Goal: Task Accomplishment & Management: Use online tool/utility

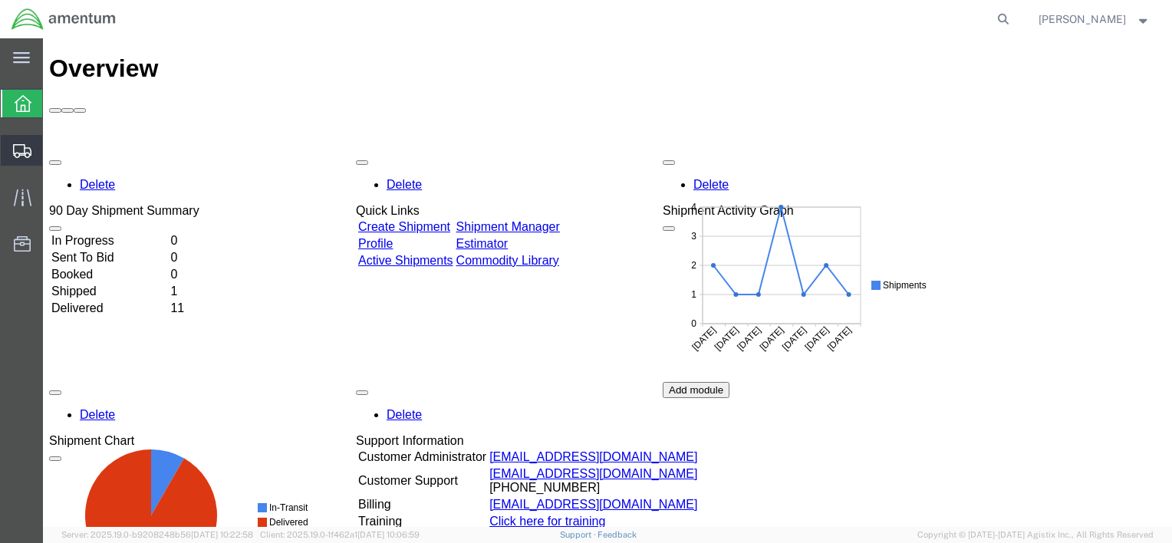
click at [0, 0] on span "Create from Template" at bounding box center [0, 0] width 0 height 0
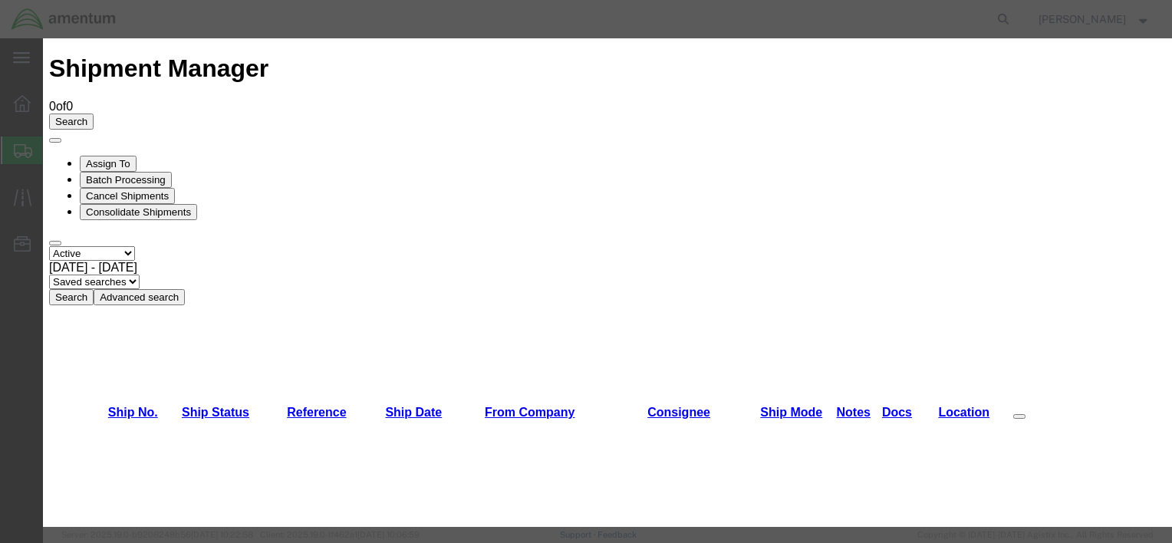
scroll to position [767, 0]
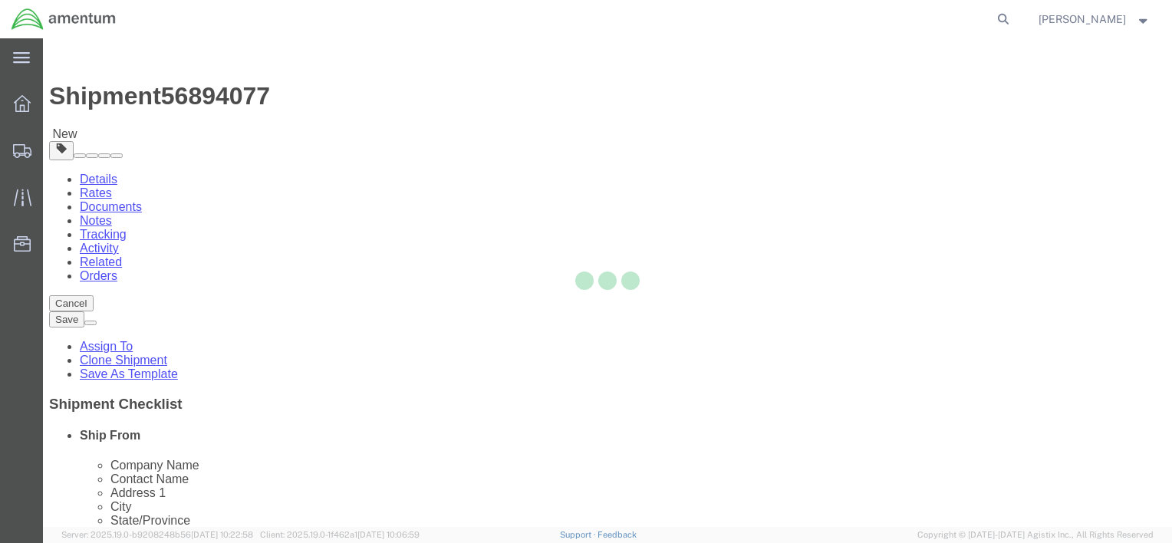
select select
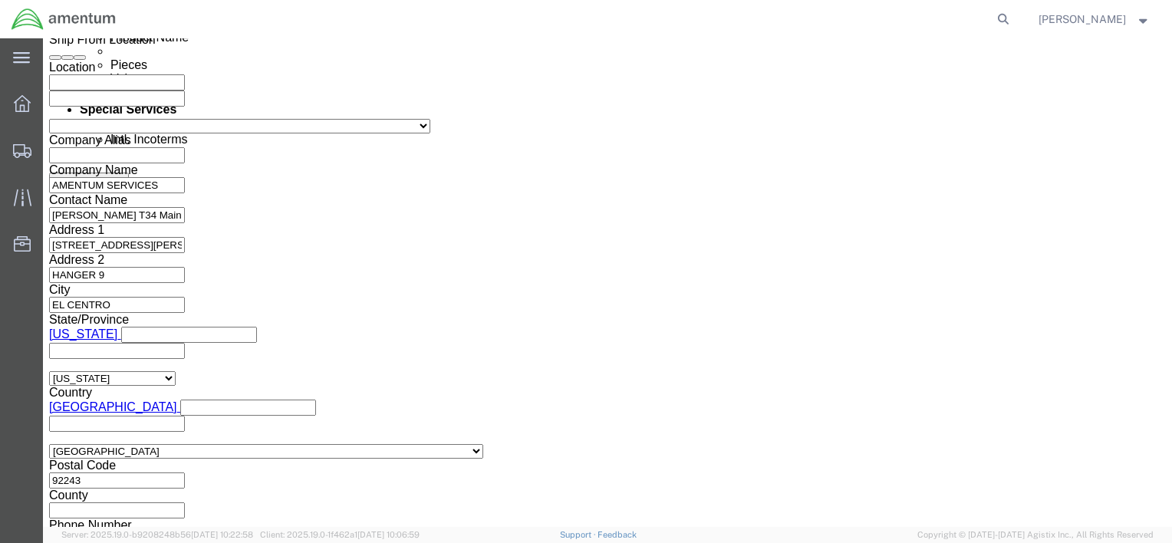
scroll to position [920, 0]
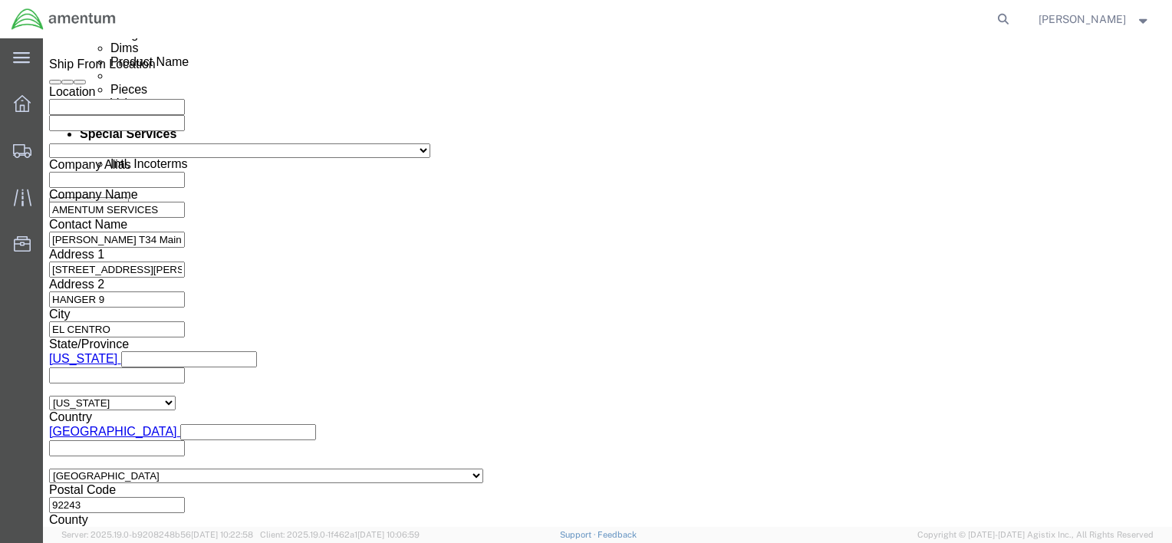
click div "[DATE] 12:00 PM"
click button "Apply"
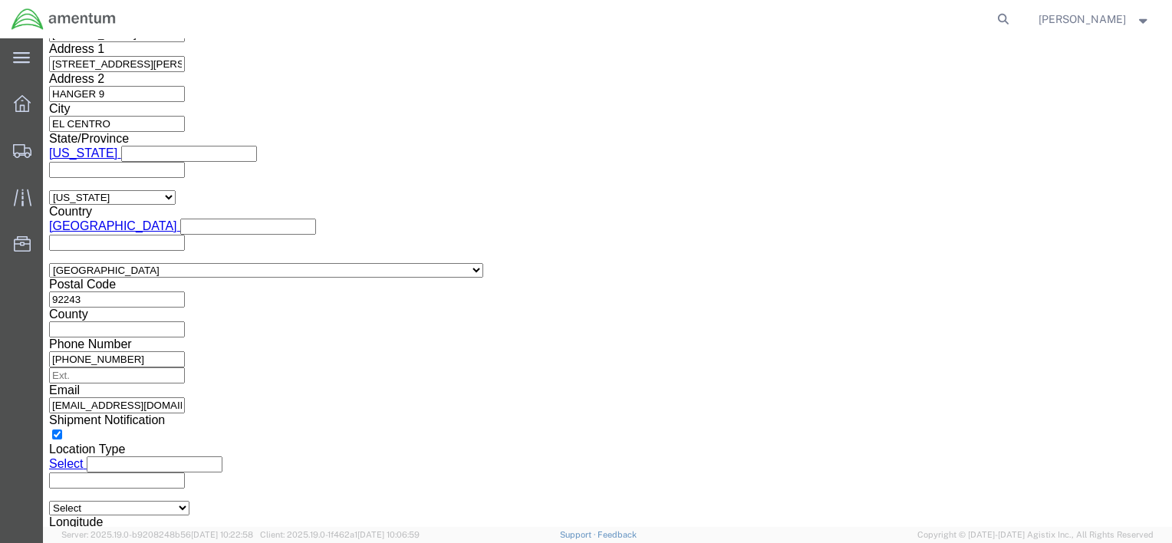
scroll to position [1127, 0]
click button "Continue"
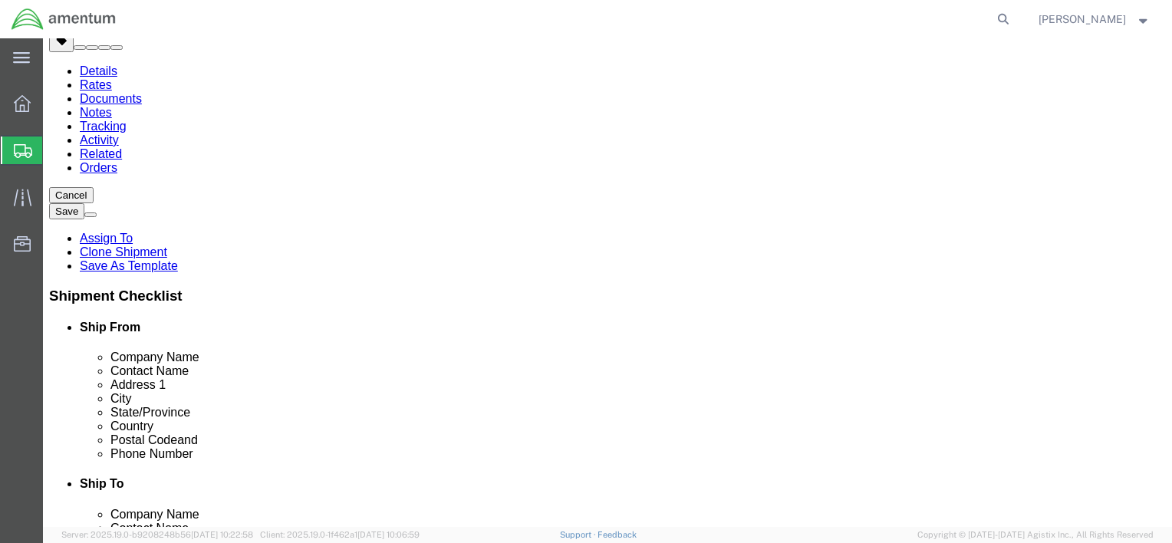
drag, startPoint x: 190, startPoint y: 245, endPoint x: 156, endPoint y: 252, distance: 34.3
click div "Length 12.00 x Width 12.00 x Height 8.00 Select cm ft in"
type input "18"
type input "12"
type input "13"
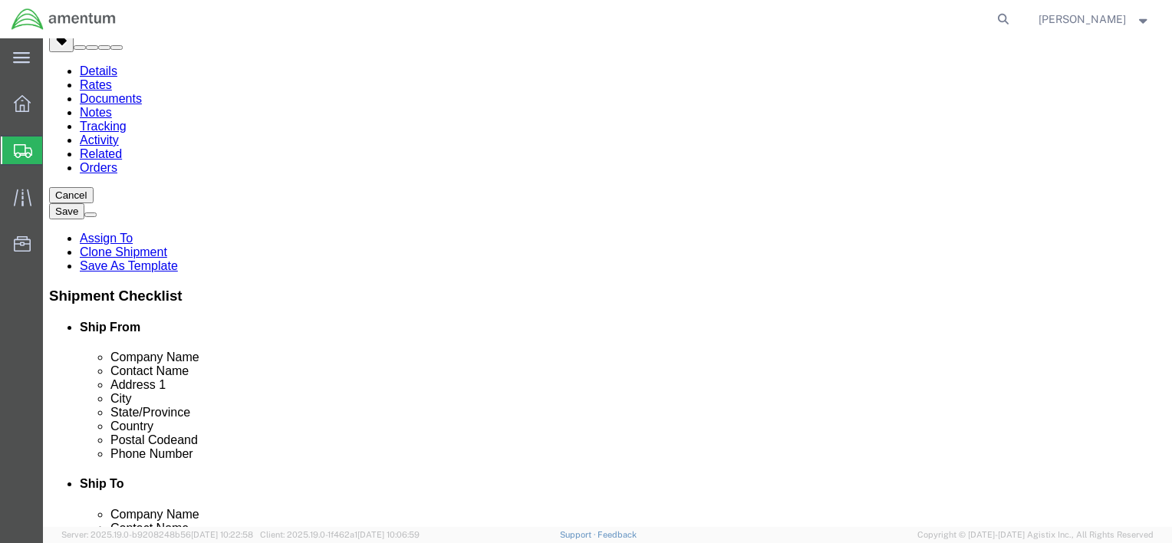
click input "3.00"
type input "13.00"
click dd "2.00 Each"
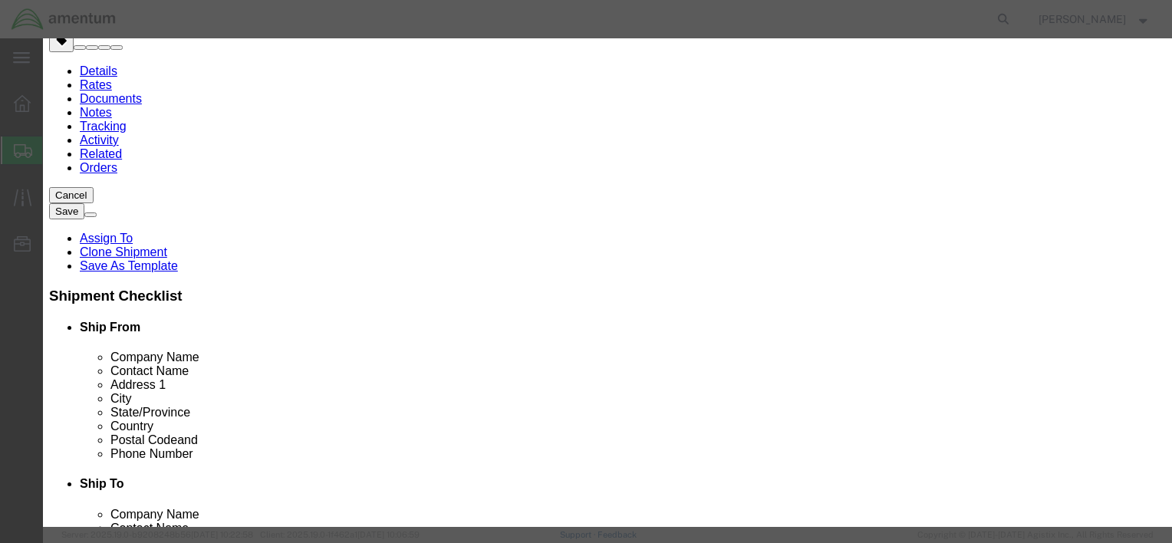
drag, startPoint x: 465, startPoint y: 112, endPoint x: 285, endPoint y: 90, distance: 181.5
click div "Commodity library Product Name ACCELEROMETER INDICATORS Pieces 2.00 Select Bag …"
type input "AIRCRAFT PARTS"
click div "Commodity library Product Name AIRCRAFT PARTS AIRCRAFT PARTS Name: aircraft par…"
click input "2.00"
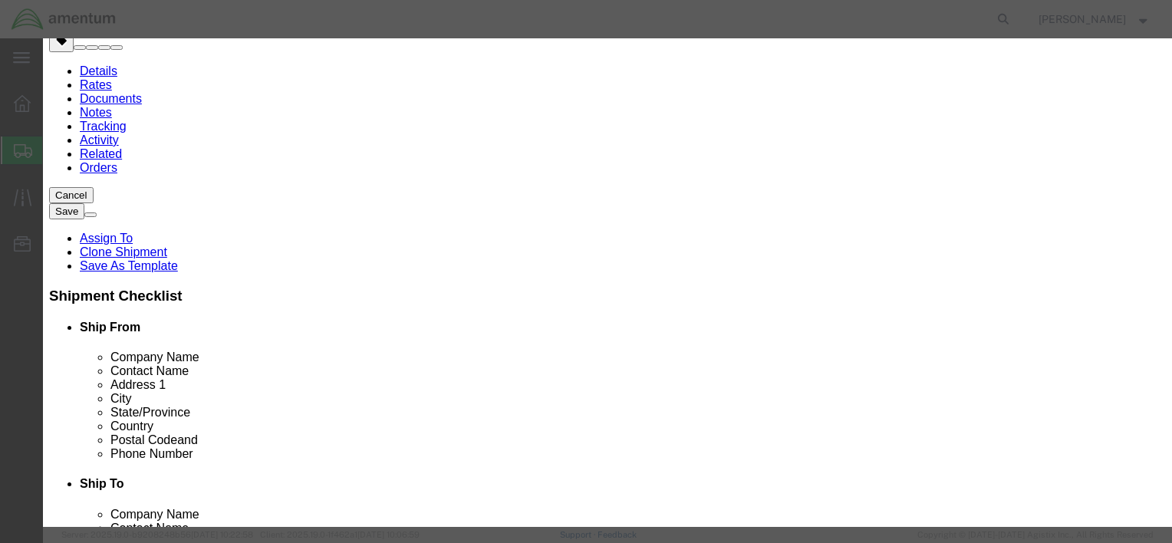
drag, startPoint x: 329, startPoint y: 147, endPoint x: 288, endPoint y: 157, distance: 41.8
click div "Product Name AIRCRAFT PARTS AIRCRAFT PARTS Pieces 2.00 Select Bag Barrels 100Bo…"
type input "3"
drag, startPoint x: 340, startPoint y: 173, endPoint x: 265, endPoint y: 191, distance: 78.1
click div "Product Name AIRCRAFT PARTS AIRCRAFT PARTS Pieces 3 Select Bag Barrels 100Board…"
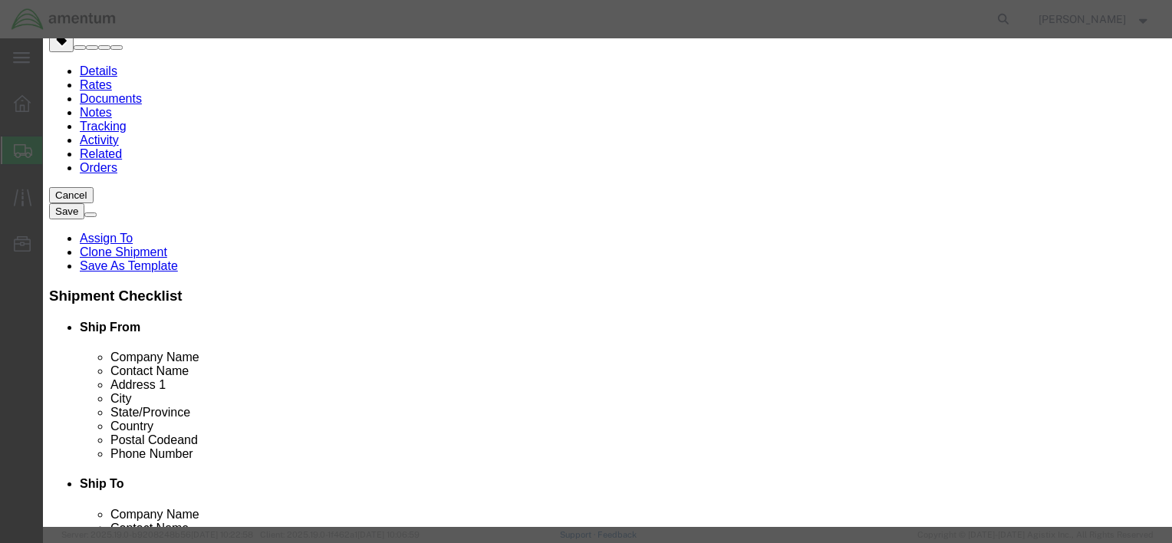
type input "5000"
click button "Save & Close"
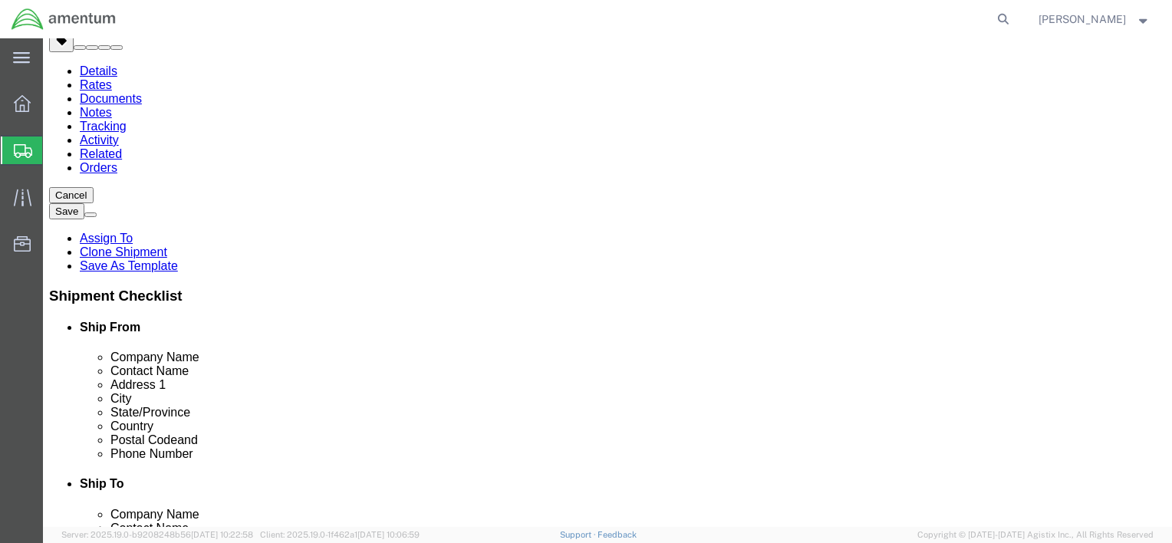
click button "Rate Shipment"
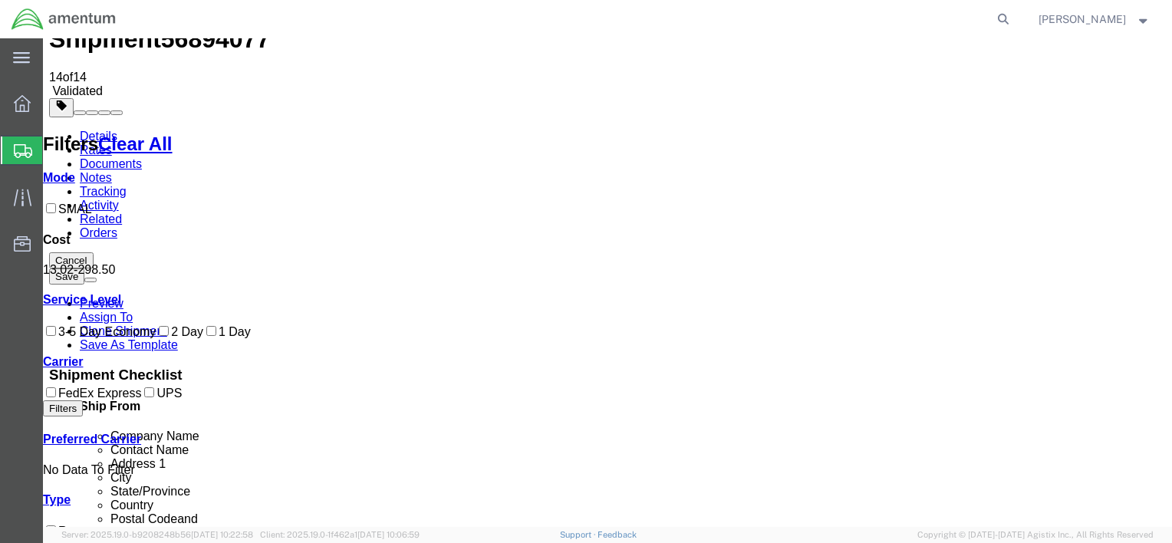
scroll to position [0, 0]
